Goal: Book appointment/travel/reservation

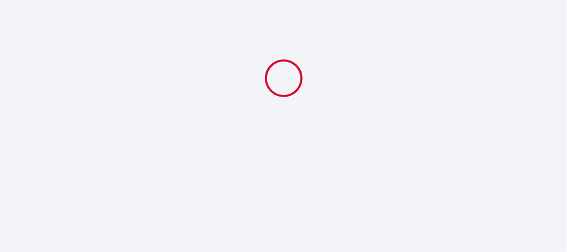
select select
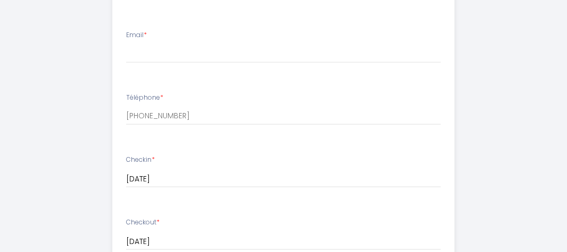
scroll to position [371, 0]
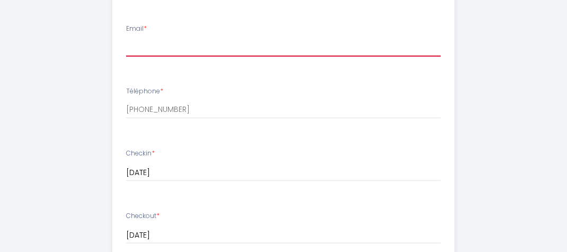
click at [129, 51] on input "Email *" at bounding box center [283, 46] width 315 height 19
type input "[EMAIL_ADDRESS][DOMAIN_NAME]"
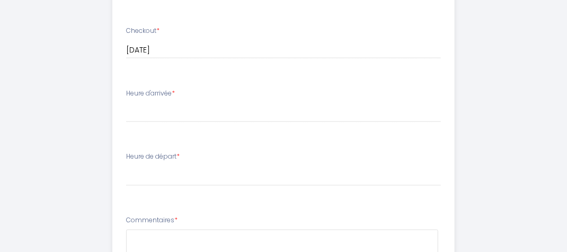
scroll to position [566, 0]
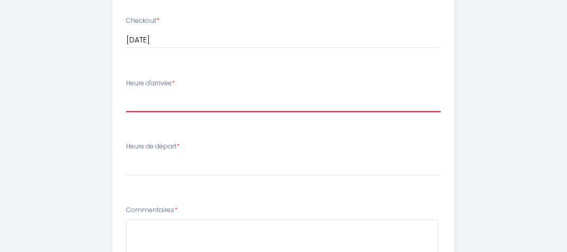
click at [133, 102] on select "16:00 16:30 17:00 17:30 18:00 18:30 19:00 19:30 20:00 20:30 21:00 21:30 22:00 2…" at bounding box center [283, 102] width 315 height 20
select select "18:00"
click at [126, 92] on select "16:00 16:30 17:00 17:30 18:00 18:30 19:00 19:30 20:00 20:30 21:00 21:30 22:00 2…" at bounding box center [283, 102] width 315 height 20
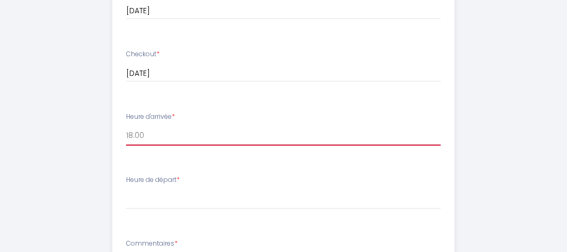
scroll to position [549, 0]
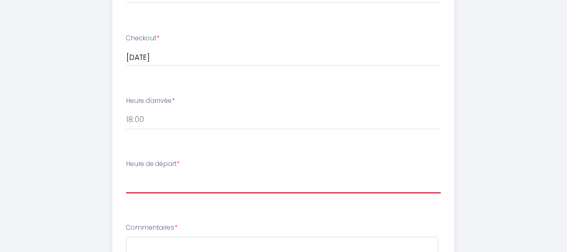
click at [126, 180] on select "00:00 00:30 01:00 01:30 02:00 02:30 03:00 03:30 04:00 04:30 05:00 05:30 06:00 0…" at bounding box center [283, 183] width 315 height 20
select select "09:30"
click at [126, 173] on select "00:00 00:30 01:00 01:30 02:00 02:30 03:00 03:30 04:00 04:30 05:00 05:30 06:00 0…" at bounding box center [283, 183] width 315 height 20
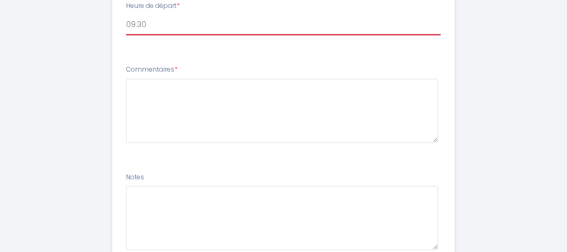
scroll to position [708, 0]
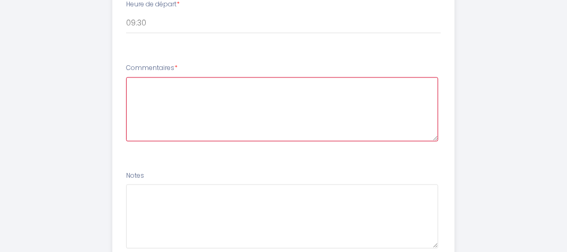
click at [134, 82] on textarea at bounding box center [282, 109] width 313 height 64
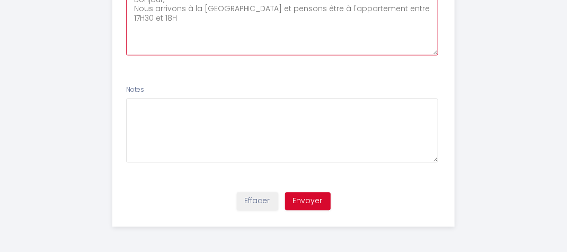
scroll to position [791, 0]
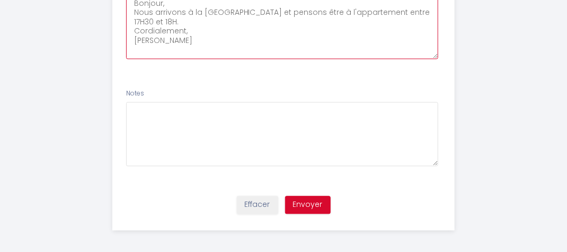
click at [161, 41] on textarea "Bonjour, Nous arrivons à la [GEOGRAPHIC_DATA] et pensons être à l'appartement e…" at bounding box center [282, 27] width 313 height 64
type textarea "Bonjour, Nous arrivons à la [GEOGRAPHIC_DATA] et pensons être à l'appartement e…"
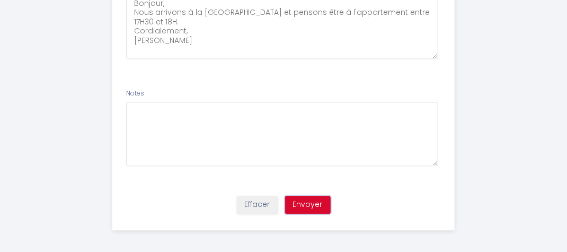
click at [312, 203] on button "Envoyer" at bounding box center [308, 205] width 46 height 18
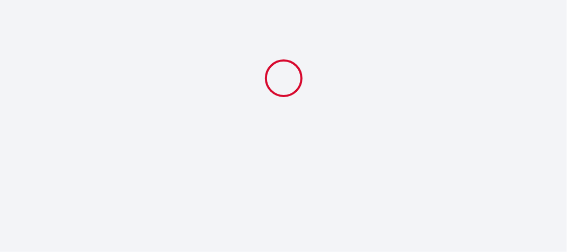
select select "18:00"
select select "09:30"
